Goal: Task Accomplishment & Management: Manage account settings

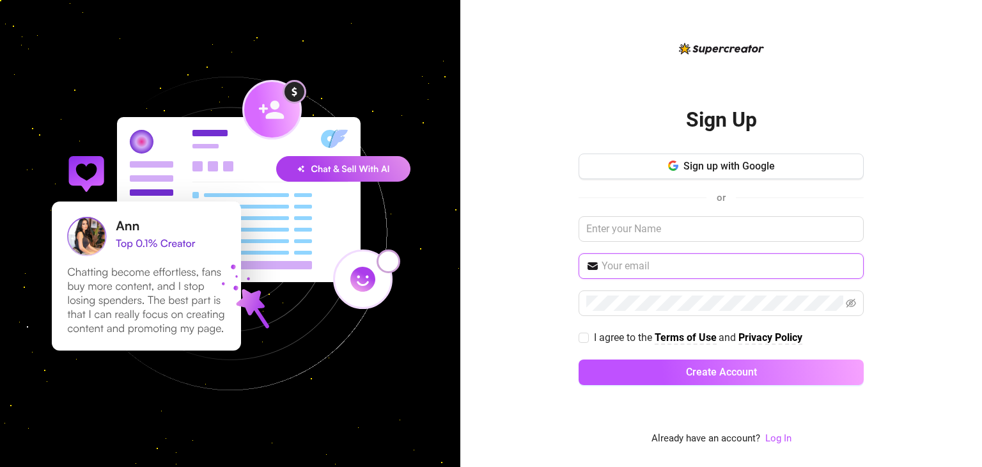
click at [605, 260] on input "text" at bounding box center [729, 265] width 254 height 15
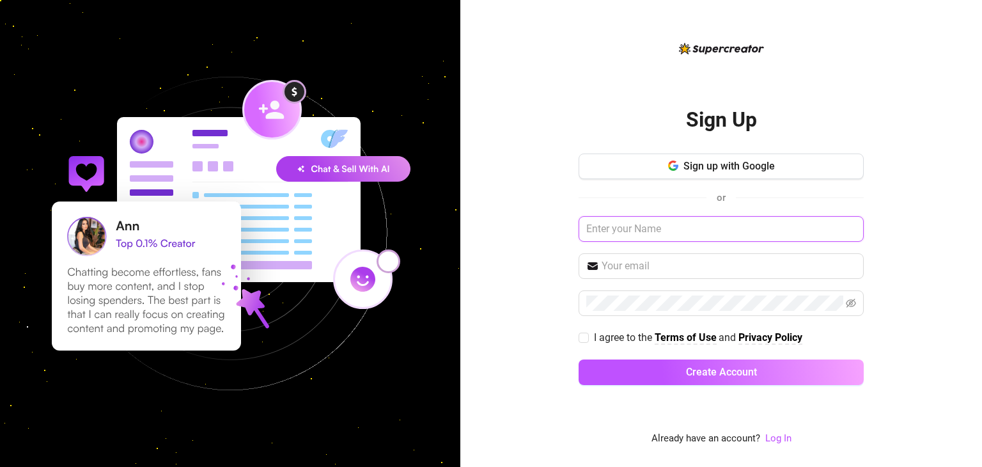
click at [683, 233] on input "text" at bounding box center [721, 229] width 285 height 26
click at [777, 438] on link "Log In" at bounding box center [778, 438] width 26 height 12
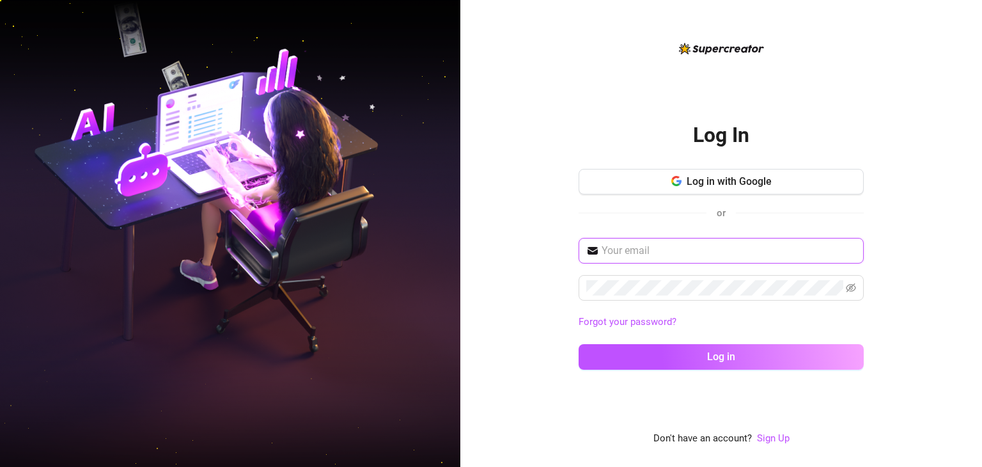
click at [708, 249] on input "text" at bounding box center [729, 250] width 254 height 15
type input "L"
type input "[EMAIL_ADDRESS][DOMAIN_NAME]"
click at [846, 288] on icon "eye-invisible" at bounding box center [851, 287] width 10 height 9
click at [692, 251] on input "[EMAIL_ADDRESS][DOMAIN_NAME]" at bounding box center [729, 250] width 254 height 15
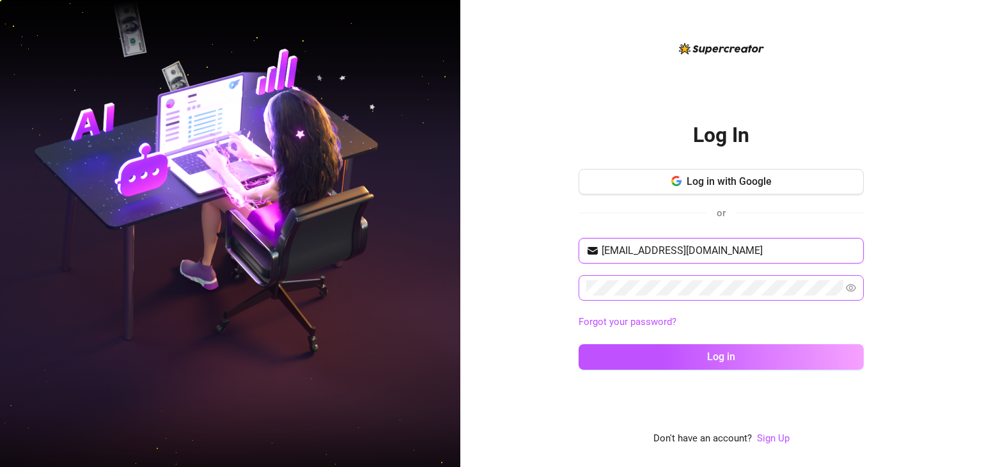
click at [692, 251] on input "[EMAIL_ADDRESS][DOMAIN_NAME]" at bounding box center [729, 250] width 254 height 15
click at [651, 295] on span at bounding box center [721, 288] width 285 height 26
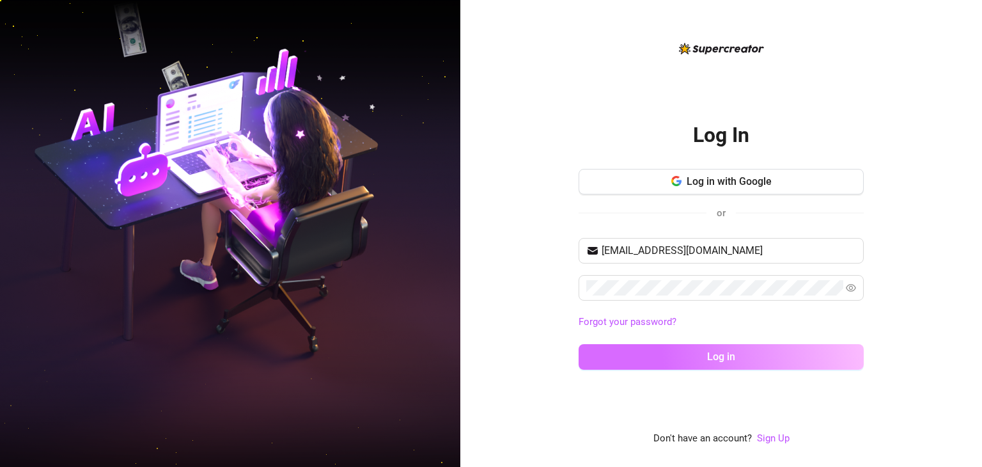
click at [686, 361] on button "Log in" at bounding box center [721, 357] width 285 height 26
